Goal: Task Accomplishment & Management: Manage account settings

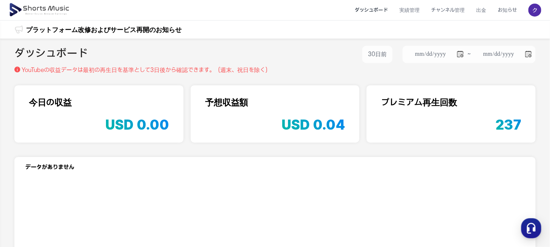
click at [537, 11] on img at bounding box center [535, 10] width 13 height 13
click at [512, 41] on link "マイページ" at bounding box center [510, 42] width 58 height 13
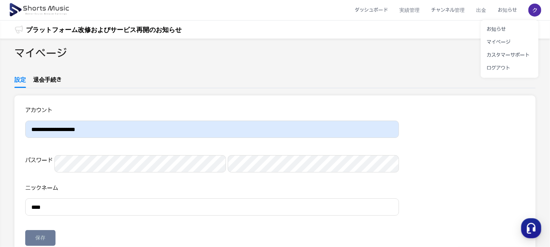
click at [58, 80] on button at bounding box center [275, 123] width 550 height 247
click at [52, 80] on link "退会手続き" at bounding box center [47, 82] width 28 height 12
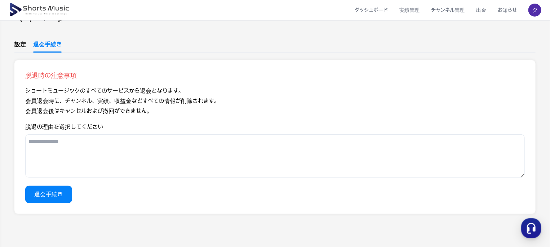
scroll to position [36, 0]
click at [62, 201] on button "退会手続き" at bounding box center [48, 193] width 47 height 17
click at [88, 158] on textarea "脱退の理由を選択してください" at bounding box center [275, 155] width 500 height 43
type textarea "*****"
click at [67, 197] on button "退会手続き" at bounding box center [48, 193] width 47 height 17
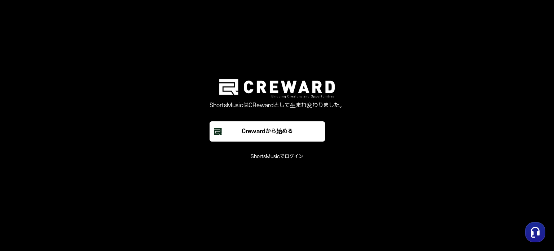
click at [282, 160] on main "ShortsMusicはCRewardとして生まれ変わりました。 Crewardから始める ShortsMusicでログイン" at bounding box center [277, 125] width 554 height 251
click at [282, 157] on font "ShortsMusicでログイン" at bounding box center [277, 156] width 53 height 6
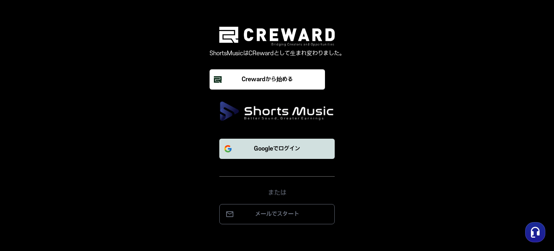
click at [282, 145] on font "Googleでログイン" at bounding box center [277, 148] width 46 height 6
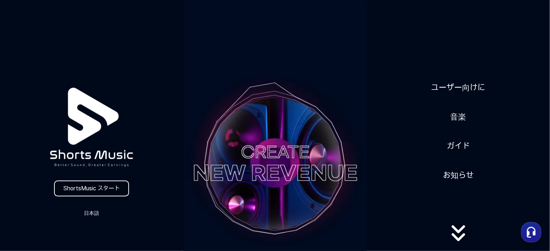
click at [112, 184] on link "ShortsMusic スタート" at bounding box center [91, 188] width 75 height 16
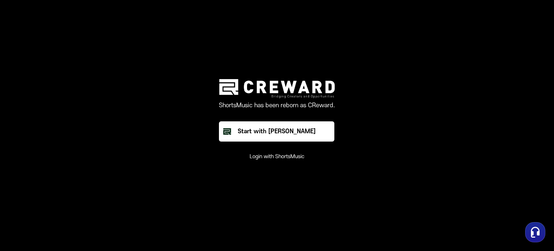
click at [280, 157] on button "Login with ShortsMusic" at bounding box center [277, 156] width 55 height 7
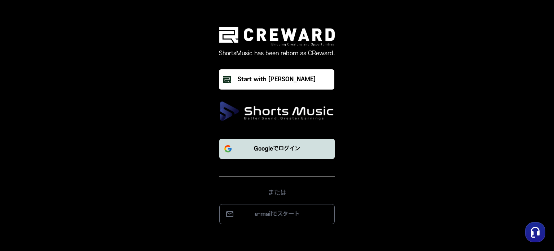
click at [280, 149] on p "Googleでログイン" at bounding box center [277, 148] width 46 height 9
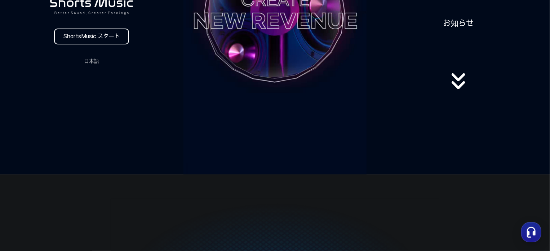
scroll to position [108, 0]
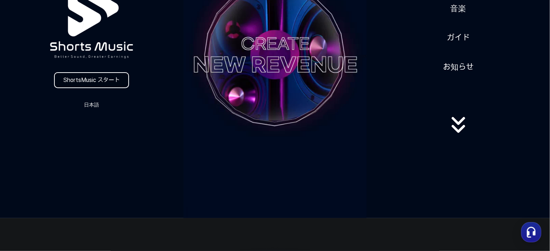
click at [100, 83] on link "ShortsMusic スタート" at bounding box center [91, 80] width 75 height 16
